Goal: Transaction & Acquisition: Purchase product/service

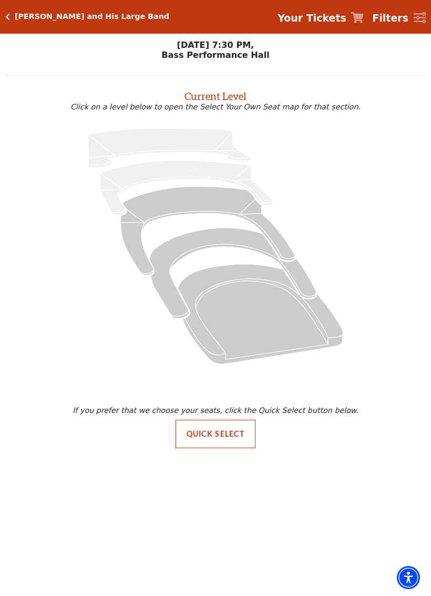
click at [224, 437] on button "Quick Select" at bounding box center [216, 434] width 80 height 28
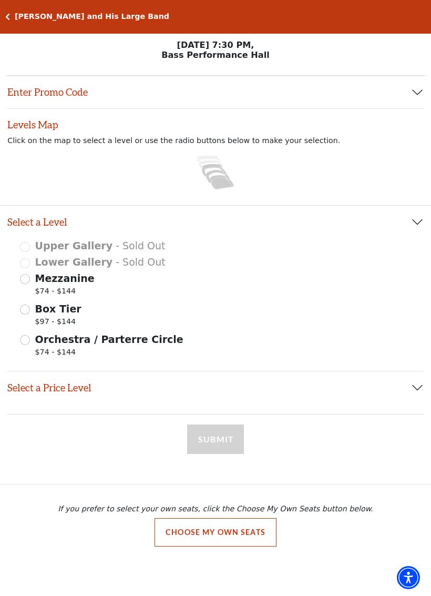
click at [224, 493] on button "Choose My Own Seats" at bounding box center [216, 532] width 122 height 28
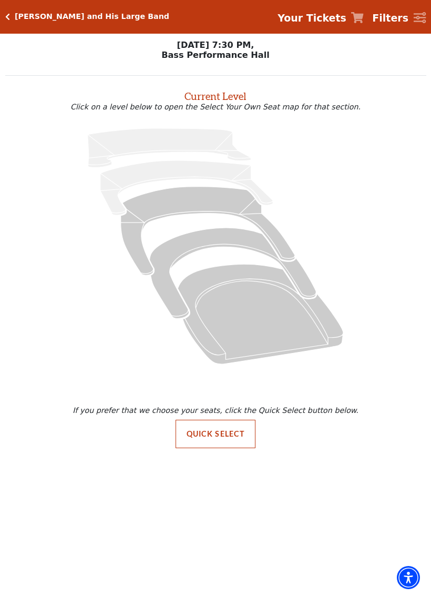
click at [260, 309] on icon at bounding box center [261, 314] width 166 height 100
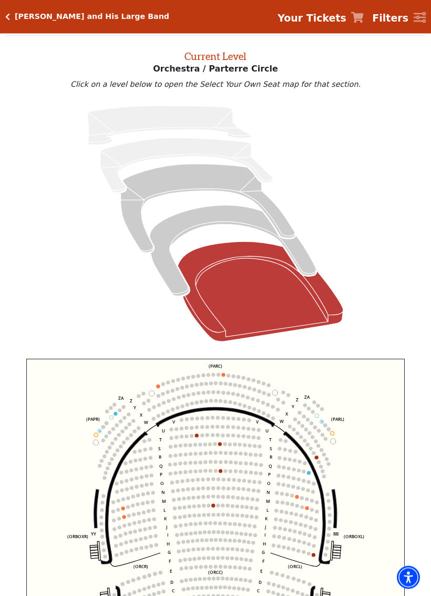
scroll to position [40, 0]
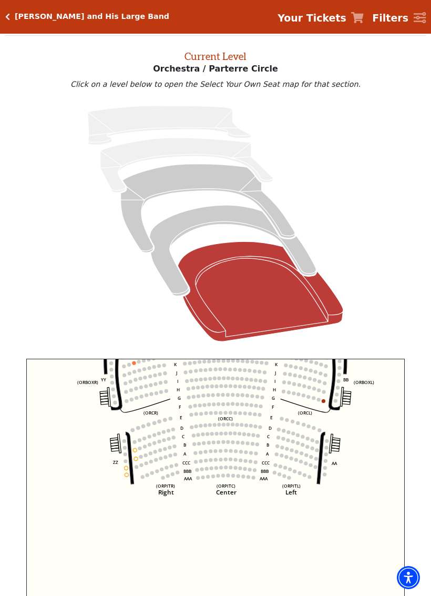
click at [377, 278] on icon at bounding box center [215, 223] width 396 height 250
click at [247, 219] on icon at bounding box center [233, 250] width 167 height 91
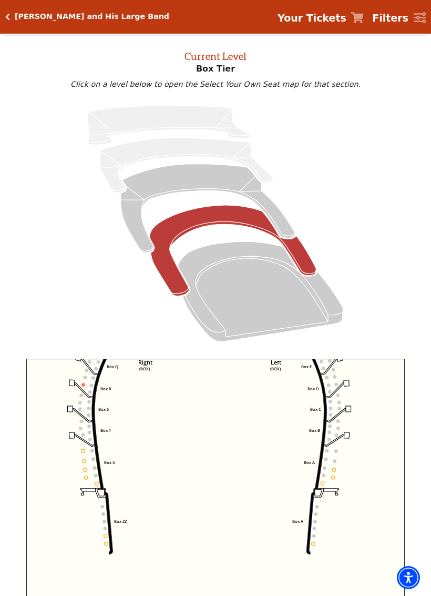
click at [340, 470] on icon "Left (BOX) Right (BOX) Center (BOX) Box ZZ Box U Box T Box S Box R Box Q Box P …" at bounding box center [215, 507] width 379 height 296
click at [335, 471] on circle at bounding box center [334, 470] width 4 height 4
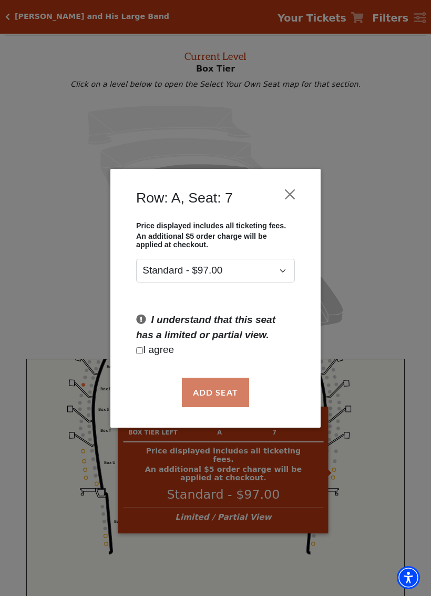
click at [330, 472] on div "Row: A, Seat: 7 Price displayed includes all ticketing fees. An additional $5 o…" at bounding box center [215, 298] width 431 height 596
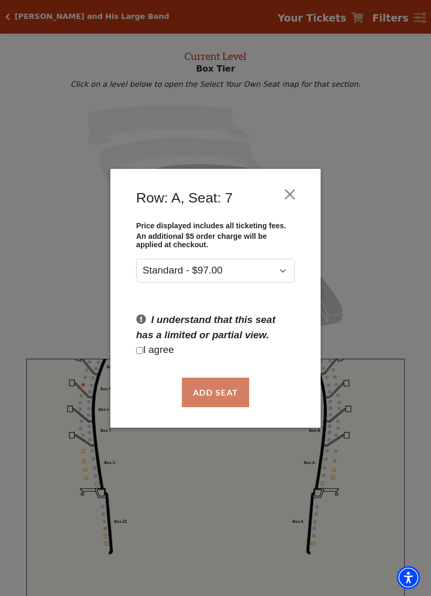
click at [285, 202] on button "Close" at bounding box center [290, 194] width 20 height 20
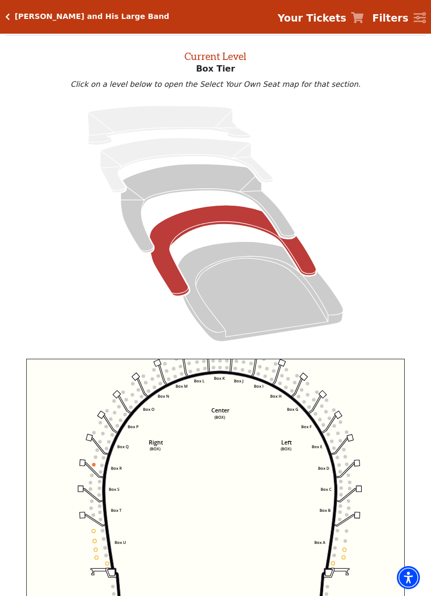
click at [242, 180] on icon at bounding box center [208, 208] width 174 height 89
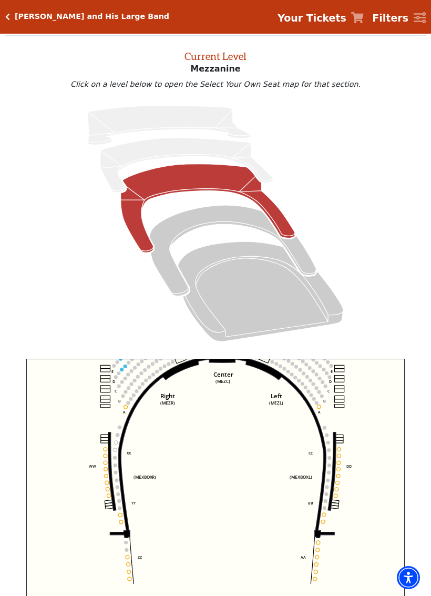
click at [110, 450] on icon at bounding box center [112, 471] width 8 height 78
click at [107, 450] on circle at bounding box center [106, 449] width 4 height 4
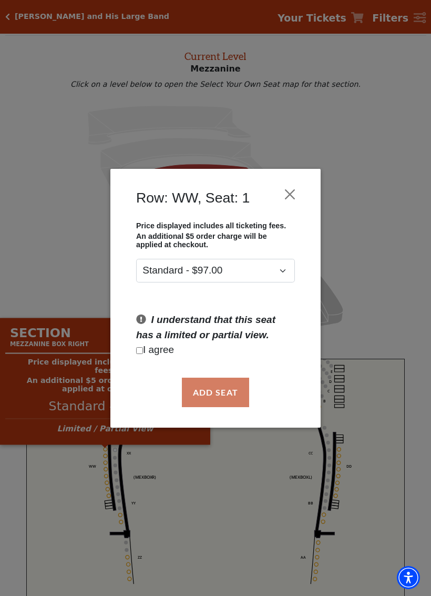
click at [205, 485] on div "Row: WW, Seat: 1 Price displayed includes all ticketing fees. An additional $5 …" at bounding box center [215, 298] width 431 height 596
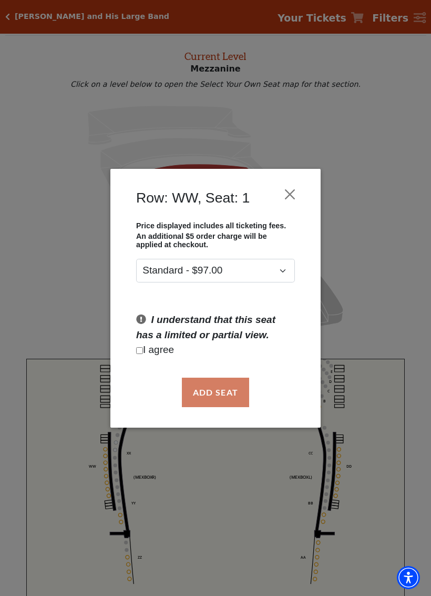
click at [299, 187] on button "Close" at bounding box center [290, 194] width 20 height 20
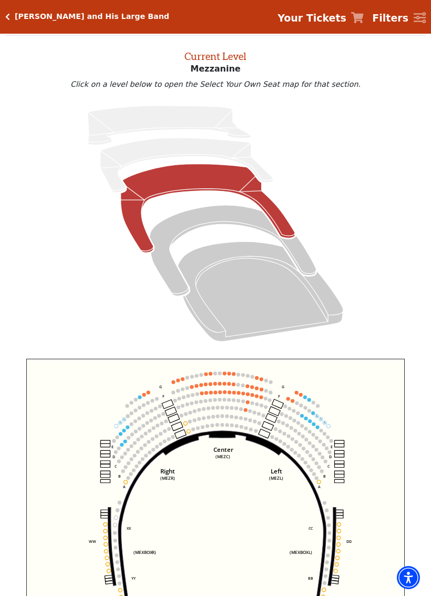
click at [17, 22] on div "[PERSON_NAME] and His Large Band Your Tickets Filters" at bounding box center [215, 17] width 431 height 34
click at [17, 14] on h5 "[PERSON_NAME] and His Large Band" at bounding box center [92, 16] width 155 height 9
click at [15, 21] on h5 "[PERSON_NAME] and His Large Band" at bounding box center [92, 16] width 155 height 9
click at [35, 22] on div "[PERSON_NAME] and His Large Band Your Tickets Filters" at bounding box center [215, 17] width 431 height 34
click at [9, 16] on icon "Click here to go back to filters" at bounding box center [7, 16] width 5 height 7
